Goal: Information Seeking & Learning: Learn about a topic

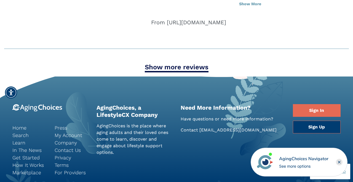
scroll to position [828, 0]
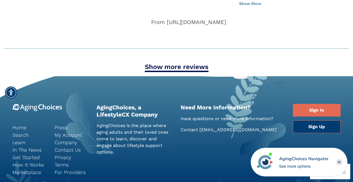
click at [218, 24] on div "From https://www.google.com" at bounding box center [250, 22] width 198 height 8
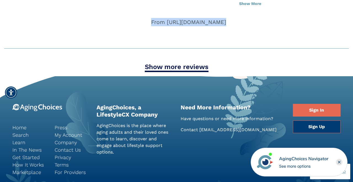
click at [218, 24] on div "From https://www.google.com" at bounding box center [250, 22] width 198 height 8
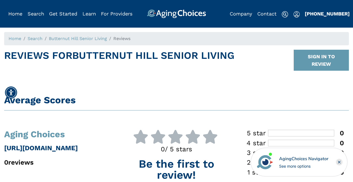
scroll to position [0, 0]
click at [283, 57] on div "Reviews For Butternut Hill Senior Living SIGN IN TO REVIEW" at bounding box center [176, 62] width 345 height 25
click at [100, 36] on link "Butternut Hill Senior Living" at bounding box center [78, 38] width 58 height 5
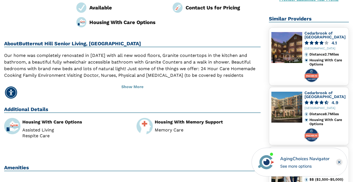
scroll to position [79, 0]
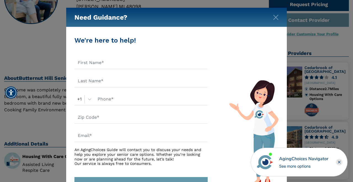
click at [279, 17] on div "Need Guidance?" at bounding box center [176, 17] width 221 height 19
click at [277, 17] on img "Close" at bounding box center [276, 18] width 6 height 6
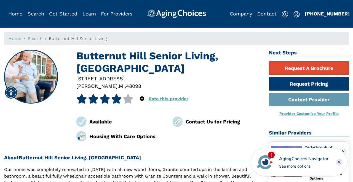
scroll to position [0, 0]
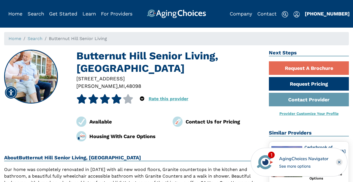
click at [329, 1] on div "Home Search Browse Get Started Learn For Providers Company Contact Sign In Sign…" at bounding box center [176, 9] width 345 height 18
